Goal: Obtain resource: Obtain resource

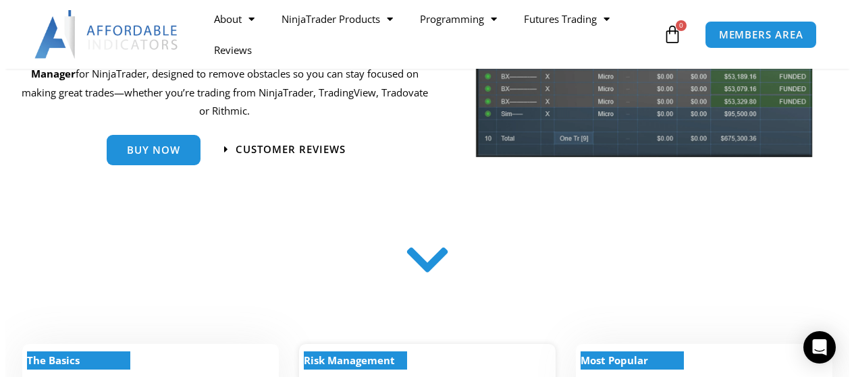
scroll to position [405, 0]
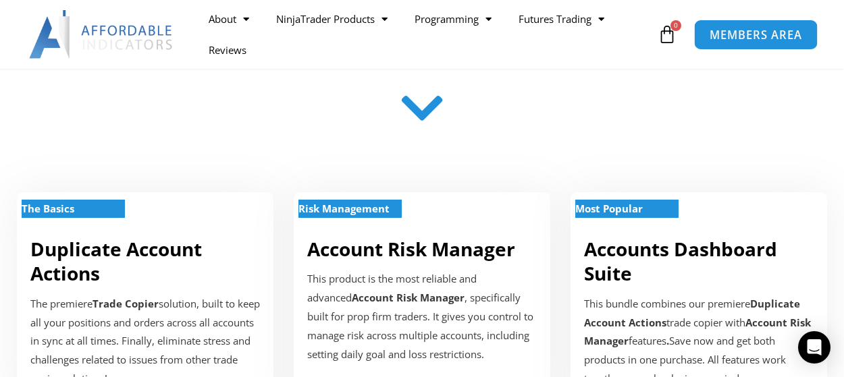
click at [751, 38] on span "MEMBERS AREA" at bounding box center [755, 34] width 92 height 11
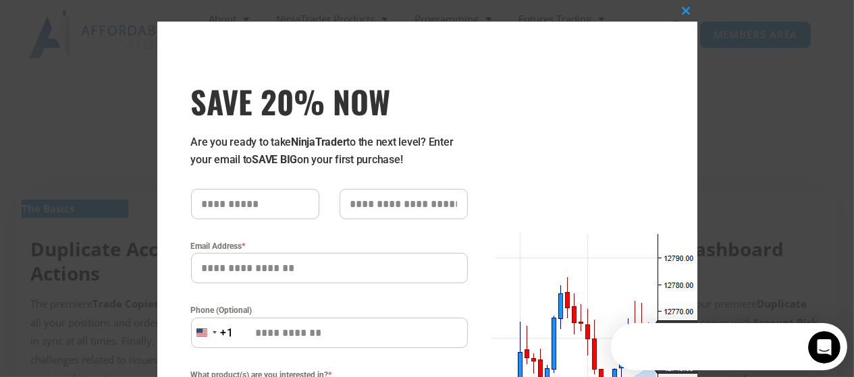
scroll to position [0, 0]
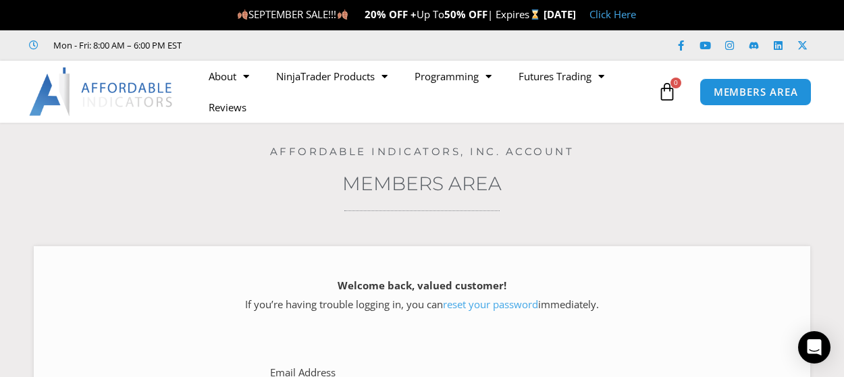
click at [219, 204] on div "Home / Members Area Affordable Indicators, Inc. Account Members Area Welcome ba…" at bounding box center [422, 371] width 776 height 496
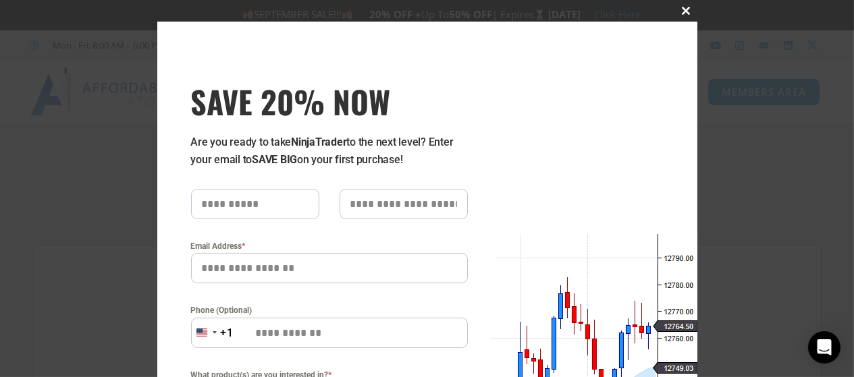
click at [686, 10] on span at bounding box center [687, 11] width 22 height 8
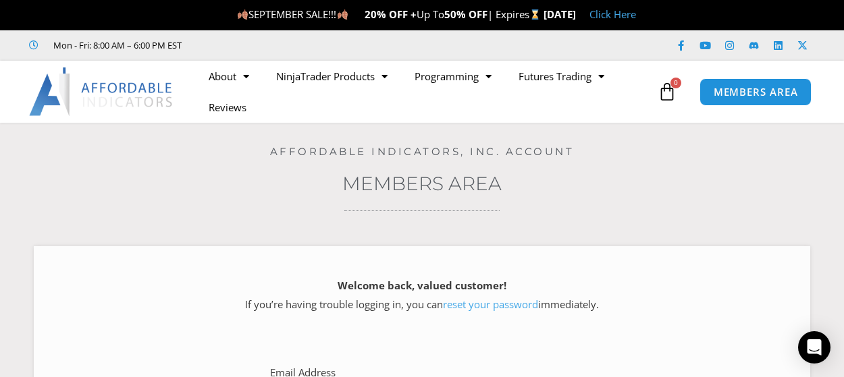
scroll to position [202, 0]
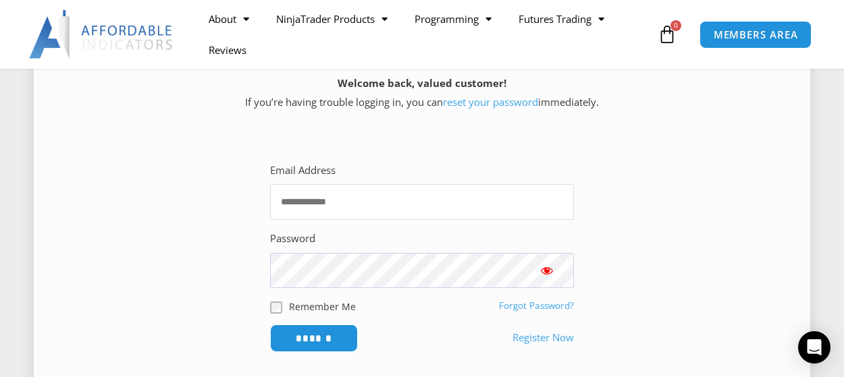
click at [530, 185] on input "Email Address" at bounding box center [422, 202] width 304 height 36
type input "**********"
click at [348, 343] on input "******" at bounding box center [314, 338] width 92 height 29
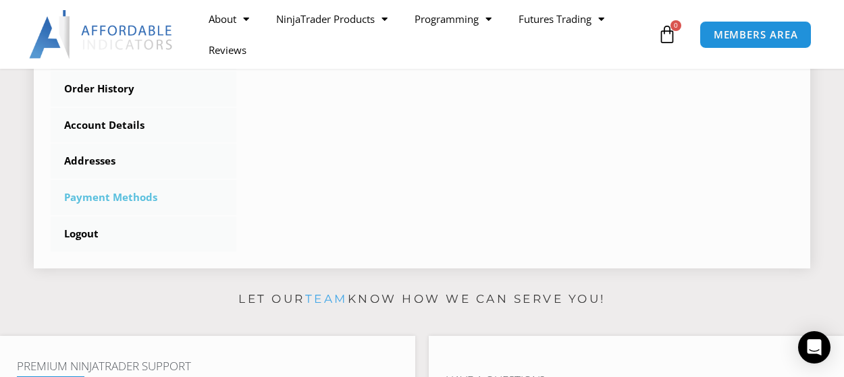
scroll to position [270, 0]
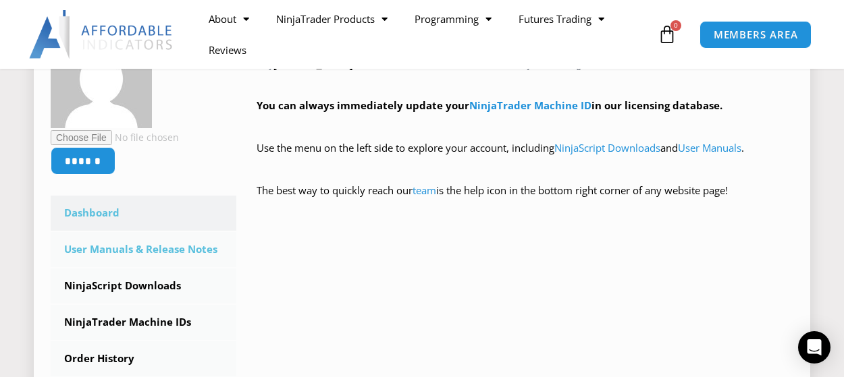
click at [158, 246] on link "User Manuals & Release Notes" at bounding box center [144, 249] width 186 height 35
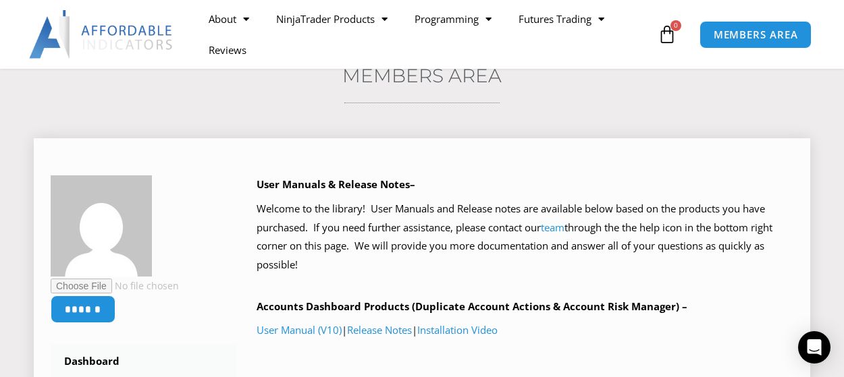
scroll to position [270, 0]
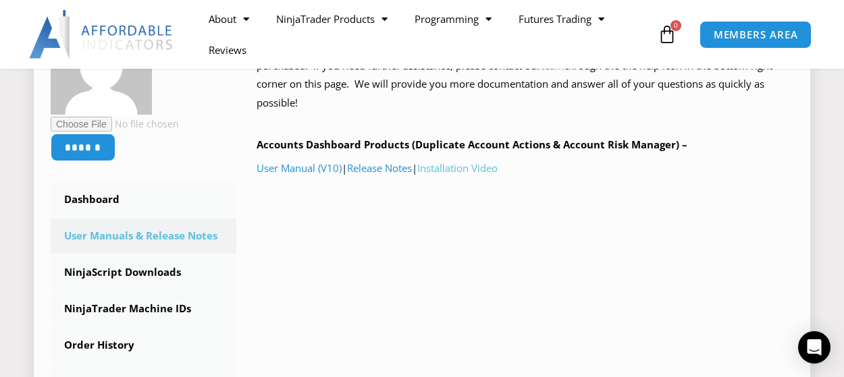
click at [454, 172] on link "Installation Video" at bounding box center [457, 167] width 80 height 13
